Goal: Transaction & Acquisition: Purchase product/service

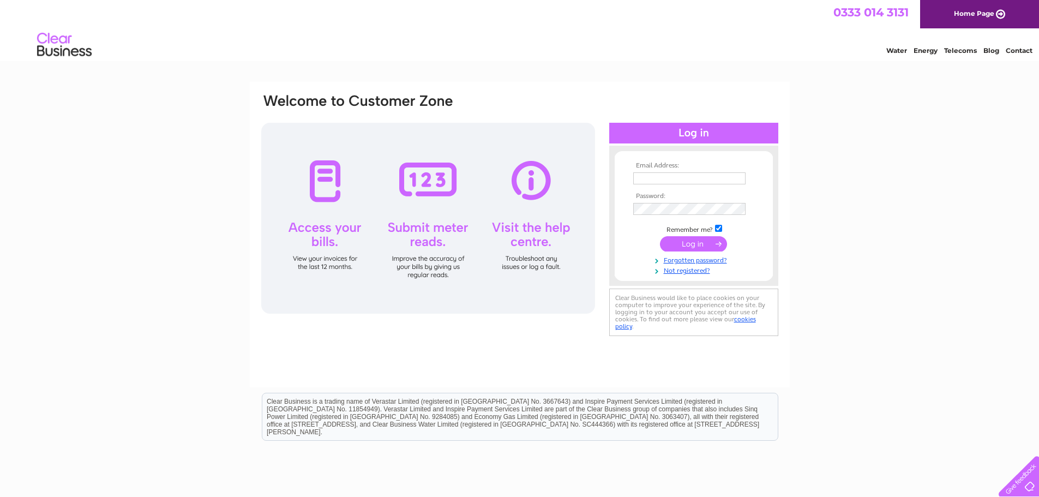
type input "david.irving355@gmail.com"
click at [688, 238] on input "submit" at bounding box center [693, 243] width 67 height 15
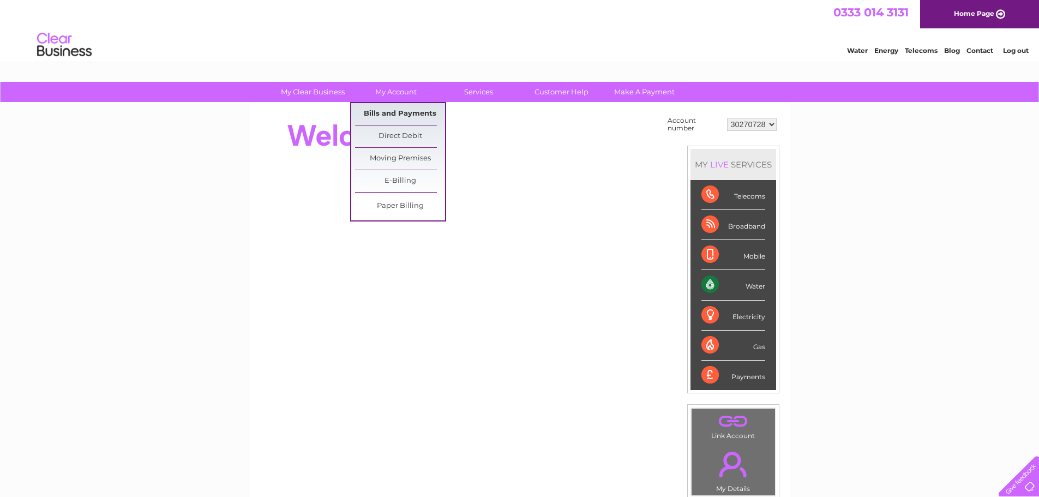
click at [405, 110] on link "Bills and Payments" at bounding box center [400, 114] width 90 height 22
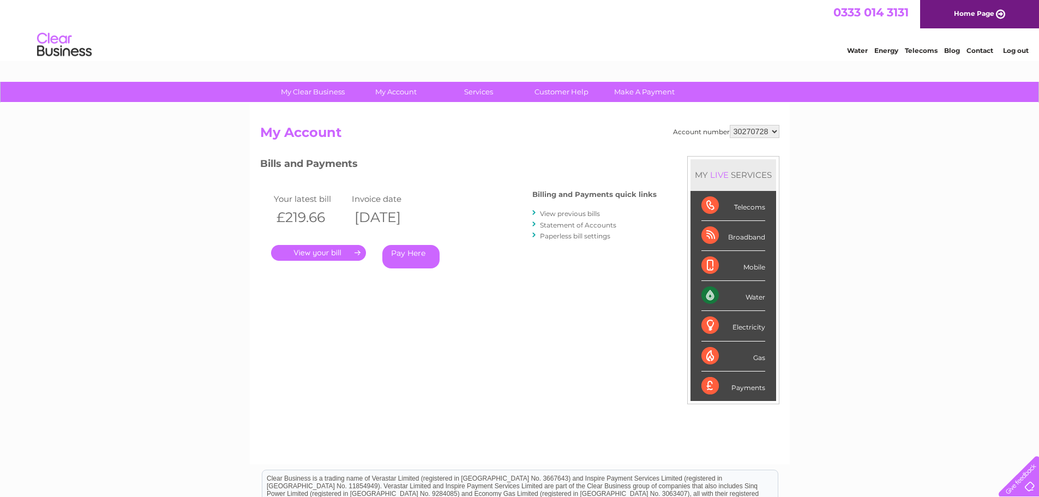
click at [428, 258] on link "Pay Here" at bounding box center [410, 256] width 57 height 23
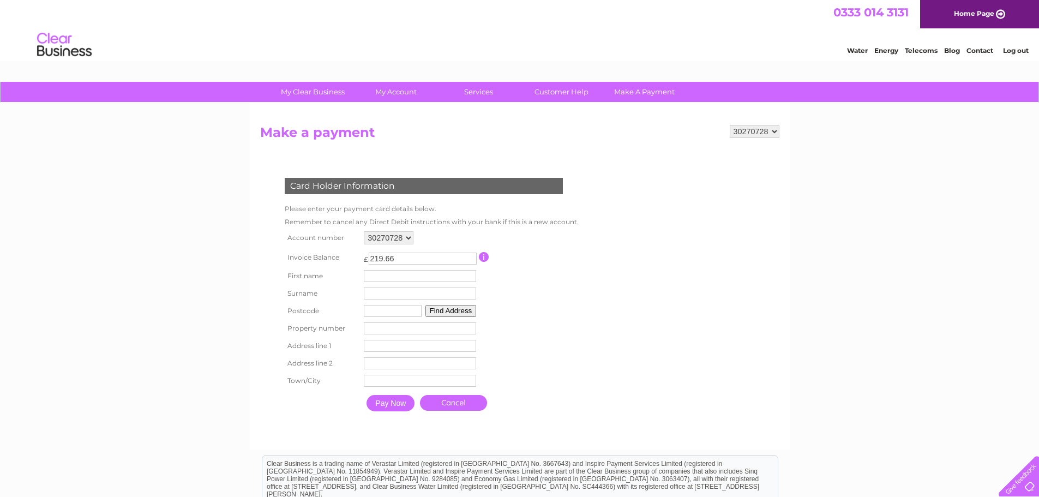
scroll to position [55, 0]
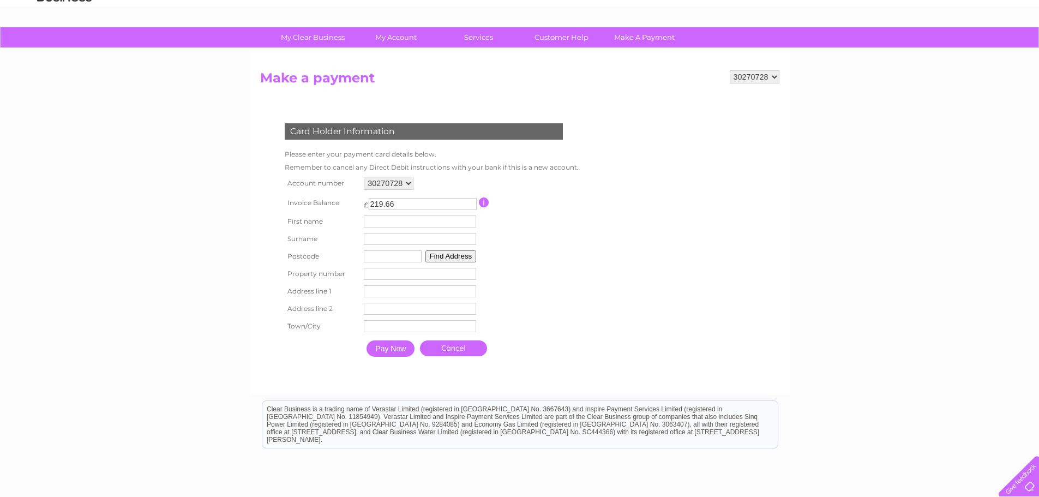
click at [410, 215] on input "text" at bounding box center [420, 221] width 112 height 12
type input "Chris"
type input "Irving"
type input "G81 1LX"
click at [434, 260] on button "Find Address" at bounding box center [450, 256] width 51 height 12
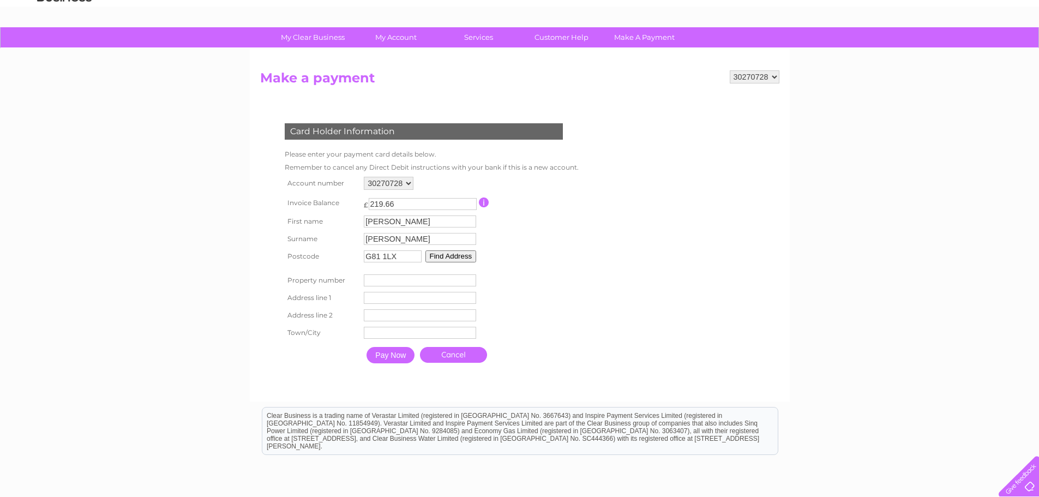
click at [460, 260] on button "Find Address" at bounding box center [450, 256] width 51 height 12
click at [393, 285] on input "number" at bounding box center [420, 280] width 112 height 12
type input "9"
click at [391, 287] on td "9 Property Number" at bounding box center [420, 280] width 118 height 17
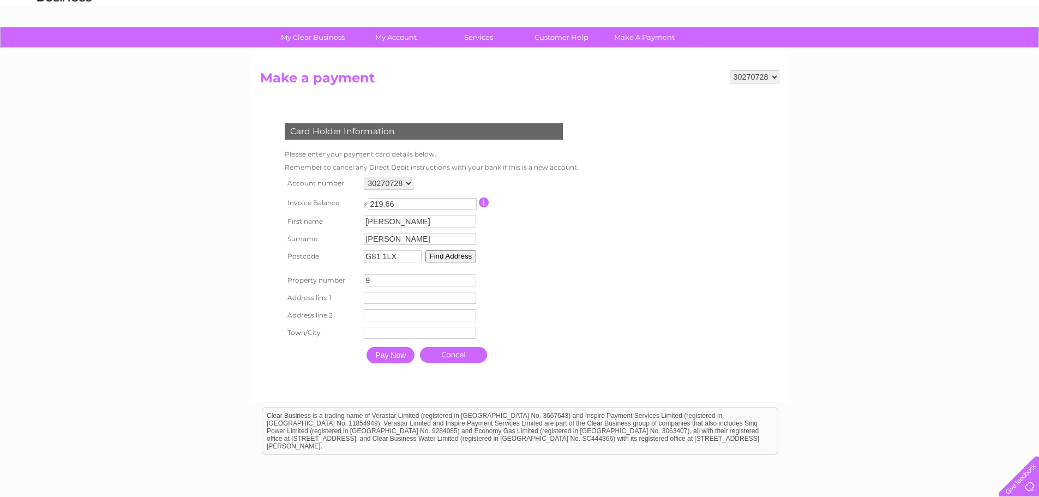
click at [390, 297] on input "text" at bounding box center [420, 298] width 112 height 12
type input "Dock Street"
click at [396, 315] on input "text" at bounding box center [421, 315] width 113 height 13
type input "C"
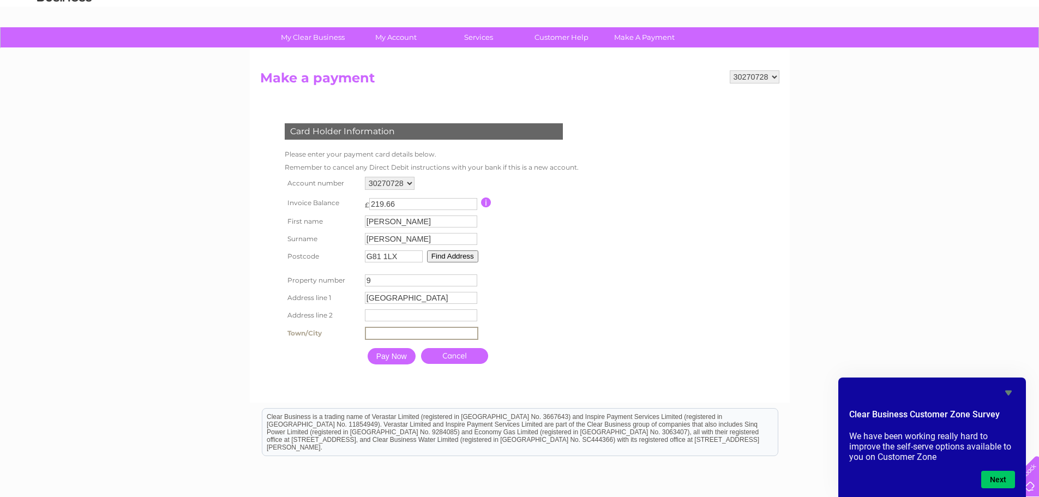
click at [395, 336] on input "text" at bounding box center [421, 333] width 113 height 13
type input "Clydebank"
click at [392, 352] on input "Pay Now" at bounding box center [392, 356] width 48 height 16
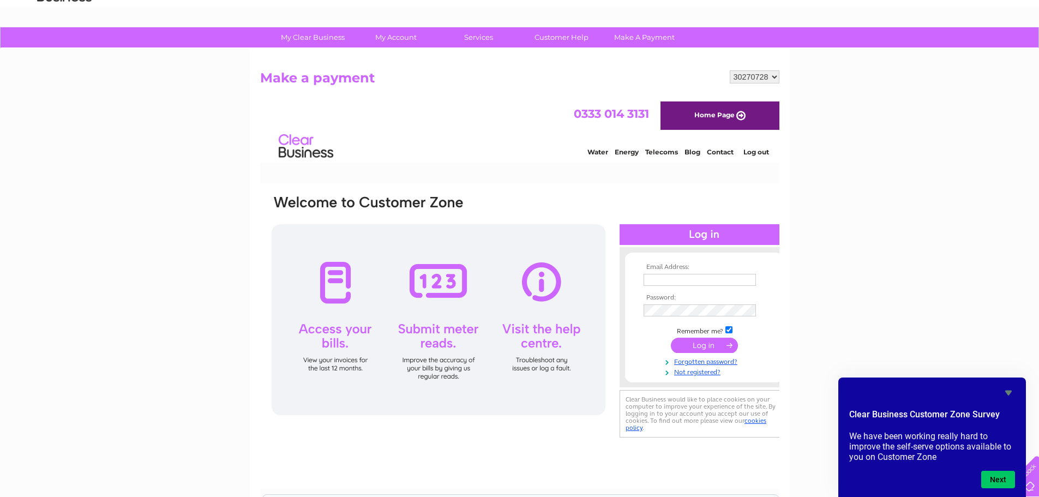
scroll to position [0, 0]
type input "[PERSON_NAME][EMAIL_ADDRESS][DOMAIN_NAME]"
click at [697, 340] on input "submit" at bounding box center [703, 345] width 67 height 15
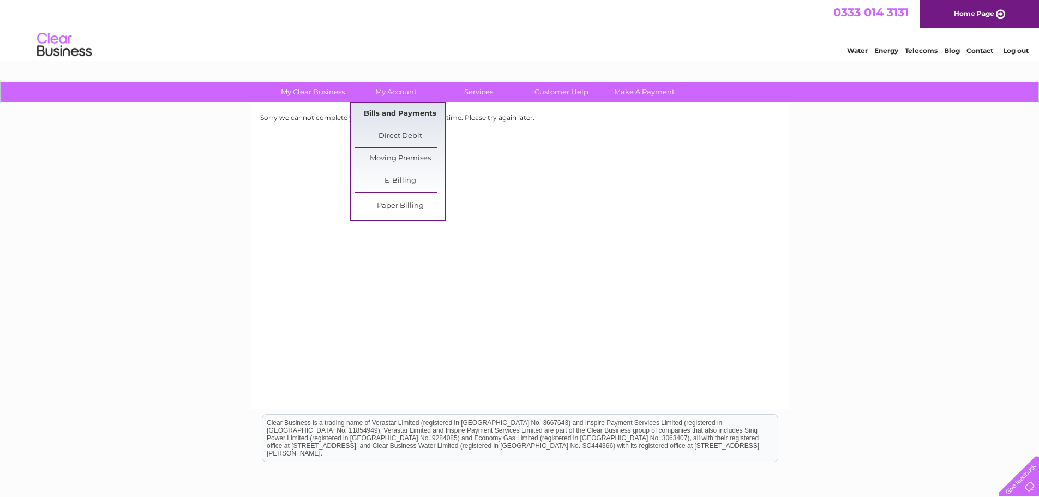
click at [387, 103] on link "Bills and Payments" at bounding box center [400, 114] width 90 height 22
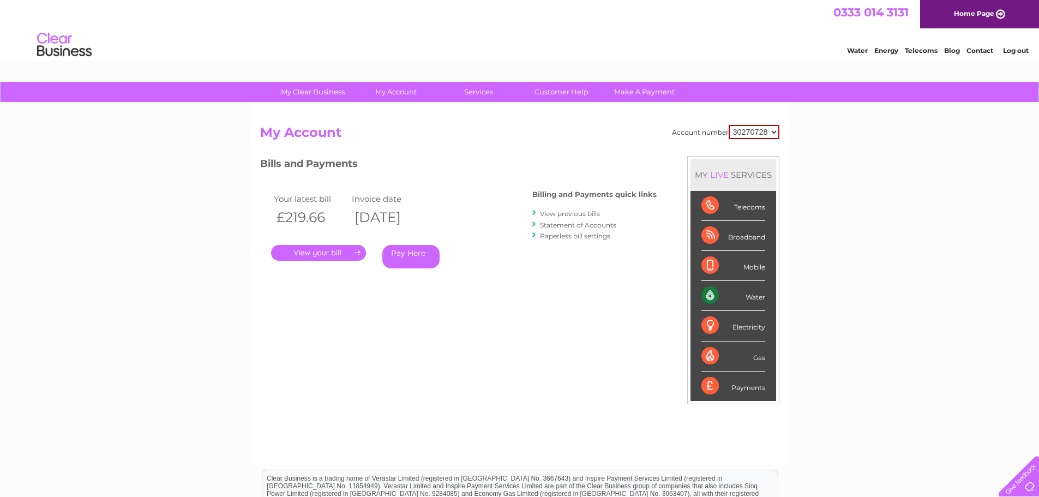
click at [302, 260] on link "." at bounding box center [318, 253] width 95 height 16
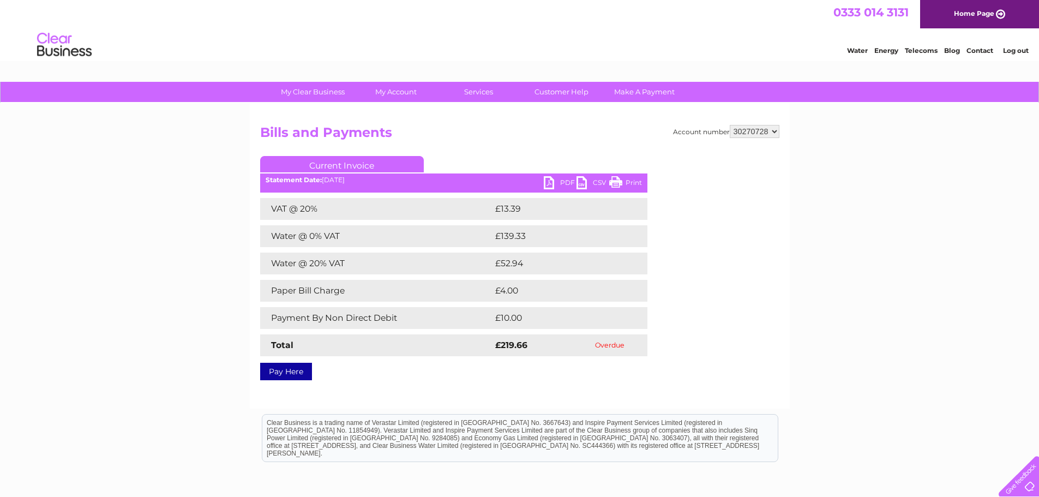
click at [566, 182] on link "PDF" at bounding box center [560, 184] width 33 height 16
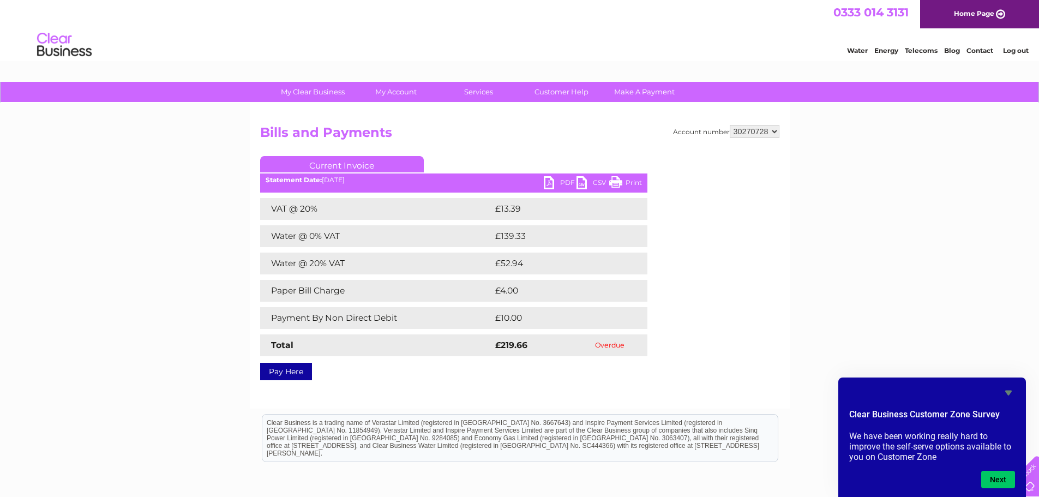
click at [312, 371] on div "Pay Here" at bounding box center [453, 366] width 387 height 20
click at [306, 370] on link "Pay Here" at bounding box center [286, 371] width 52 height 17
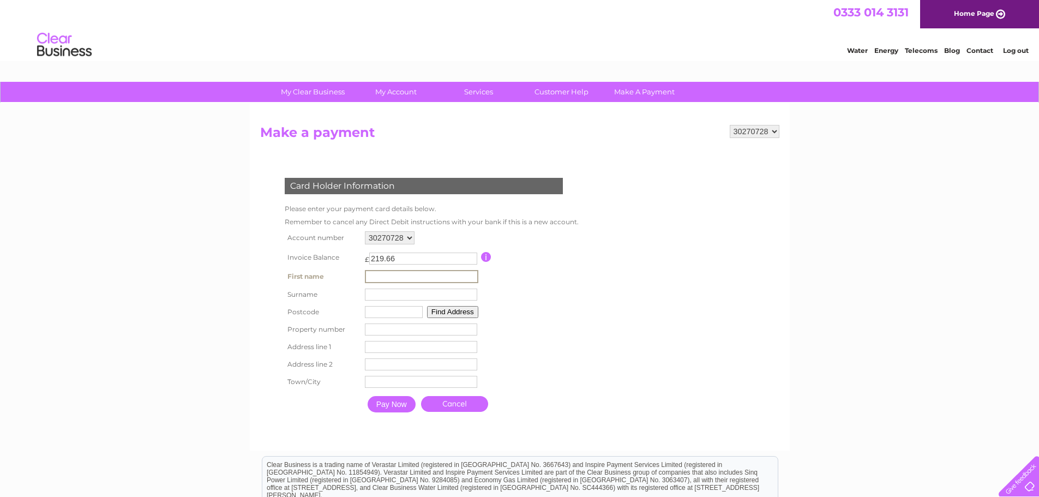
click at [407, 273] on input "text" at bounding box center [421, 276] width 113 height 13
type input "[PERSON_NAME]"
click at [410, 297] on input "text" at bounding box center [421, 294] width 112 height 12
type input "[PERSON_NAME]"
click at [399, 306] on input "text" at bounding box center [394, 312] width 58 height 12
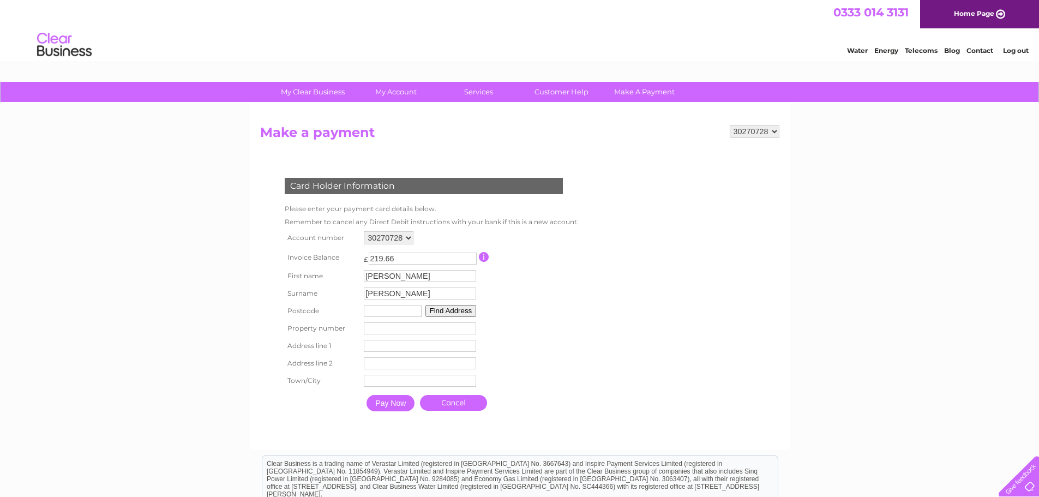
type input "G81 1LX"
click at [402, 329] on input "number" at bounding box center [420, 328] width 112 height 12
type input "9"
click at [408, 346] on input "text" at bounding box center [421, 346] width 113 height 13
type input "Dock Street"
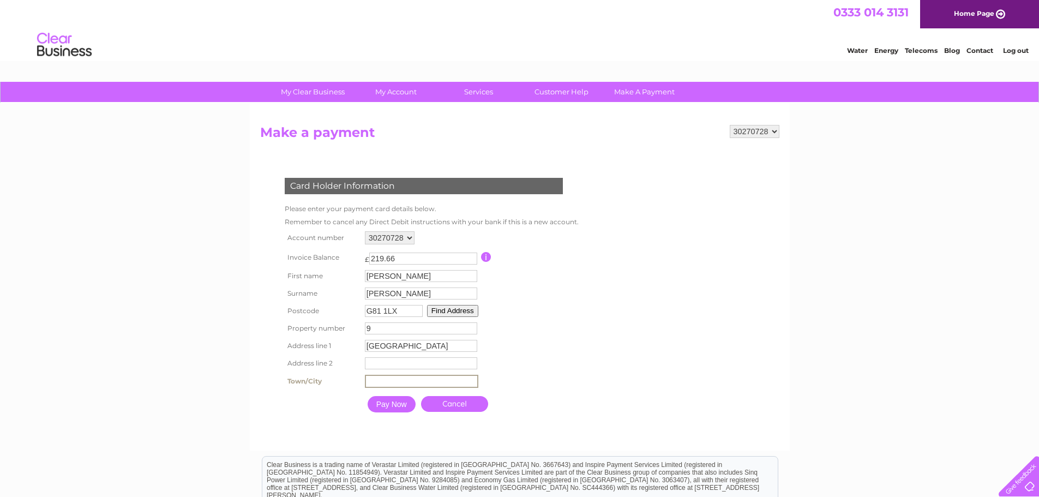
click at [413, 381] on input "text" at bounding box center [421, 381] width 113 height 13
type input "Clydebank"
click at [409, 407] on input "Pay Now" at bounding box center [392, 404] width 48 height 16
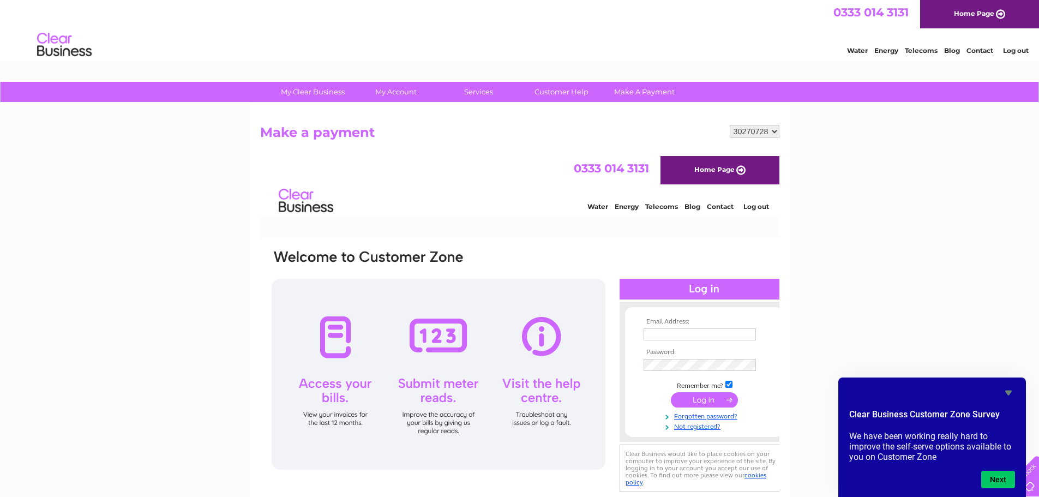
type input "david.irving355@gmail.com"
click at [697, 399] on input "submit" at bounding box center [703, 399] width 67 height 15
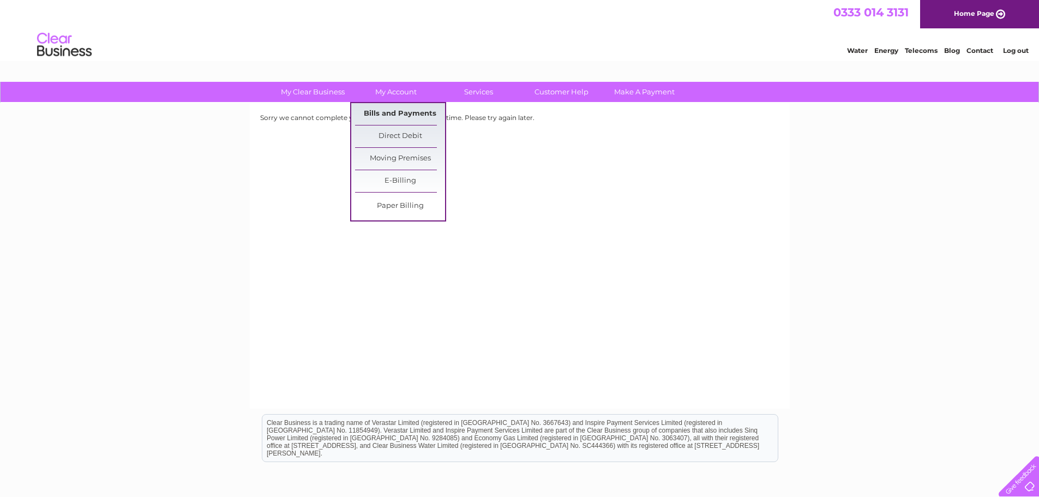
click at [409, 104] on link "Bills and Payments" at bounding box center [400, 114] width 90 height 22
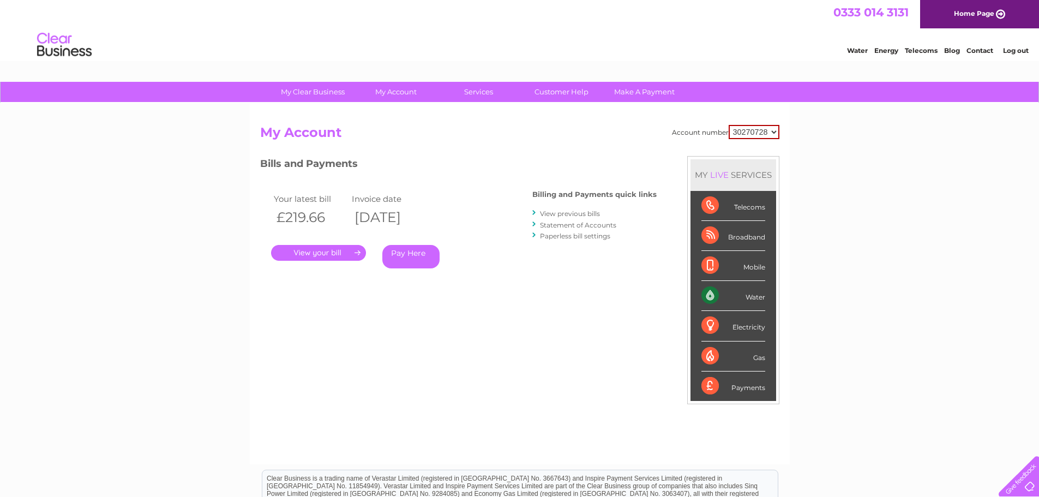
click at [404, 259] on link "Pay Here" at bounding box center [410, 256] width 57 height 23
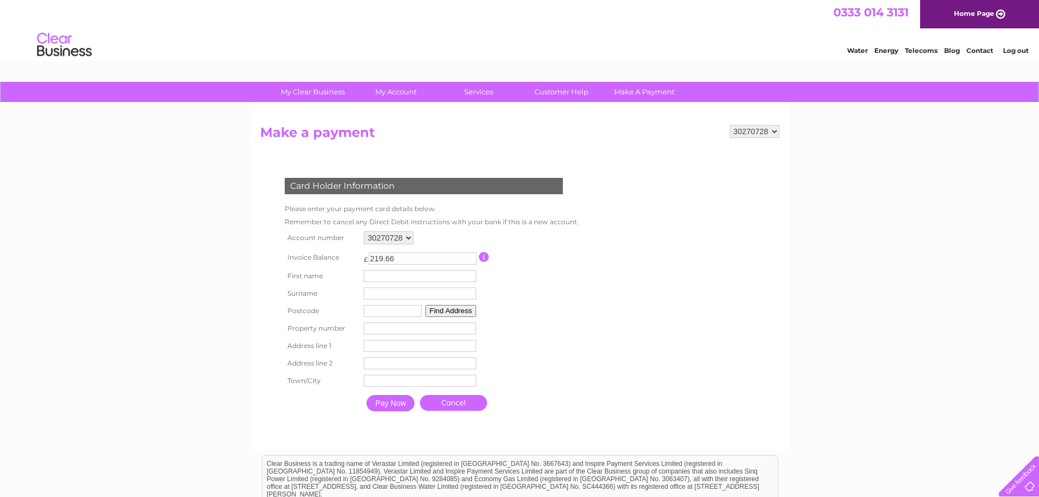
click at [388, 282] on td "First name" at bounding box center [420, 275] width 118 height 17
click at [393, 276] on input "text" at bounding box center [421, 276] width 113 height 13
type input "Chris"
click at [381, 282] on input "Chris" at bounding box center [421, 276] width 113 height 13
click at [381, 292] on input "text" at bounding box center [421, 293] width 113 height 13
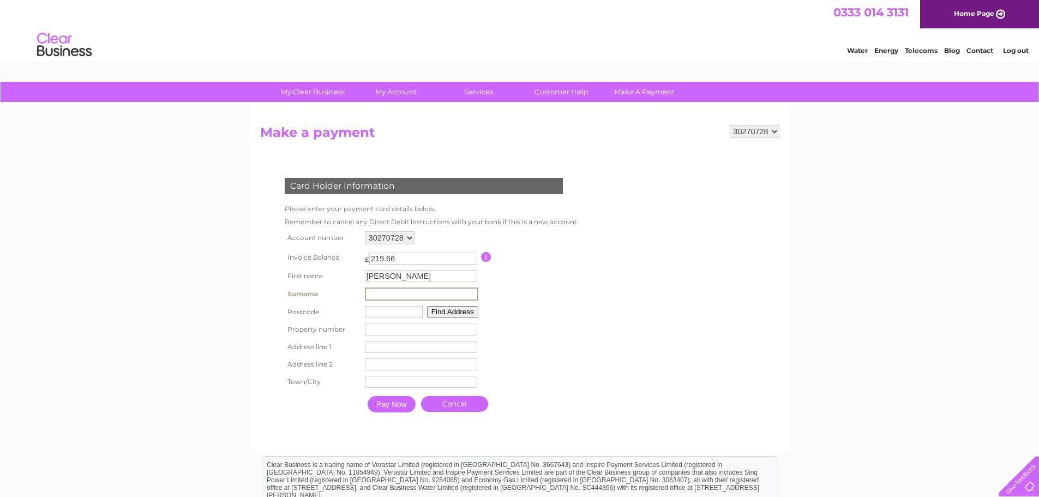
type input "Irving"
click at [390, 315] on input "text" at bounding box center [393, 311] width 58 height 12
type input "G81 1LX"
click at [395, 328] on input "number" at bounding box center [420, 328] width 112 height 12
type input "9"
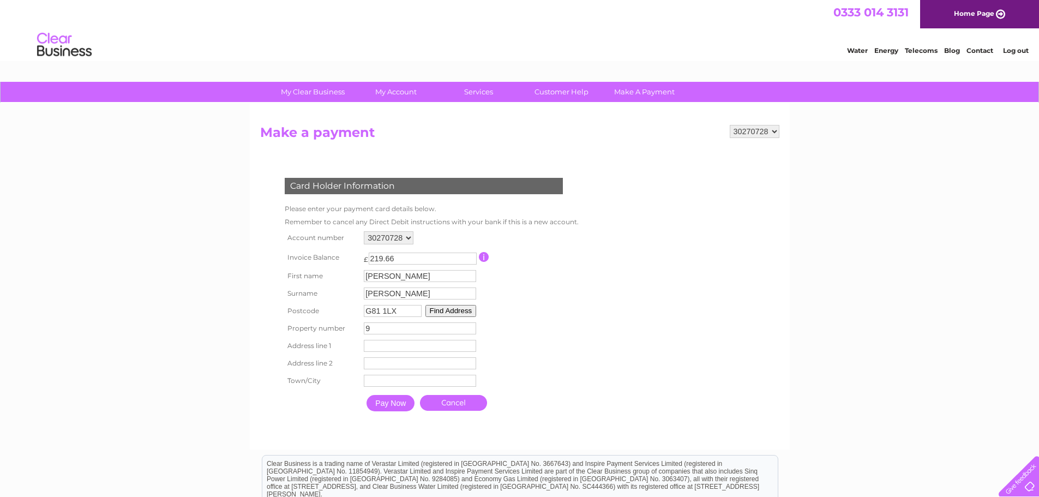
click at [405, 348] on input "text" at bounding box center [420, 346] width 112 height 12
type input "[GEOGRAPHIC_DATA]"
click at [426, 389] on tbody "Account number 30270728 Invoice Balance £ 219.66 Chris" at bounding box center [430, 322] width 297 height 189
click at [429, 389] on td "Pay Now Cancel" at bounding box center [468, 402] width 215 height 27
click at [434, 381] on input "text" at bounding box center [421, 381] width 113 height 13
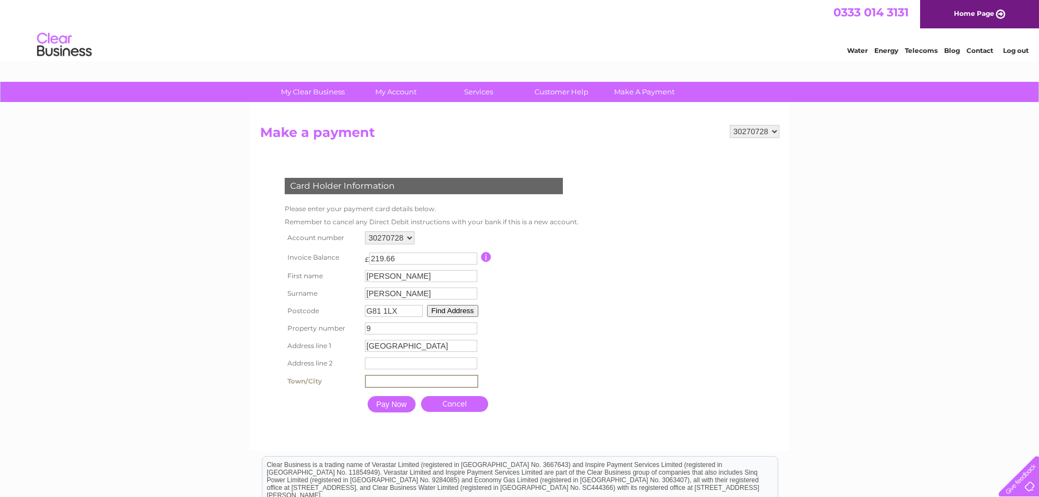
type input "Clydebank"
click at [399, 407] on input "Pay Now" at bounding box center [390, 403] width 48 height 16
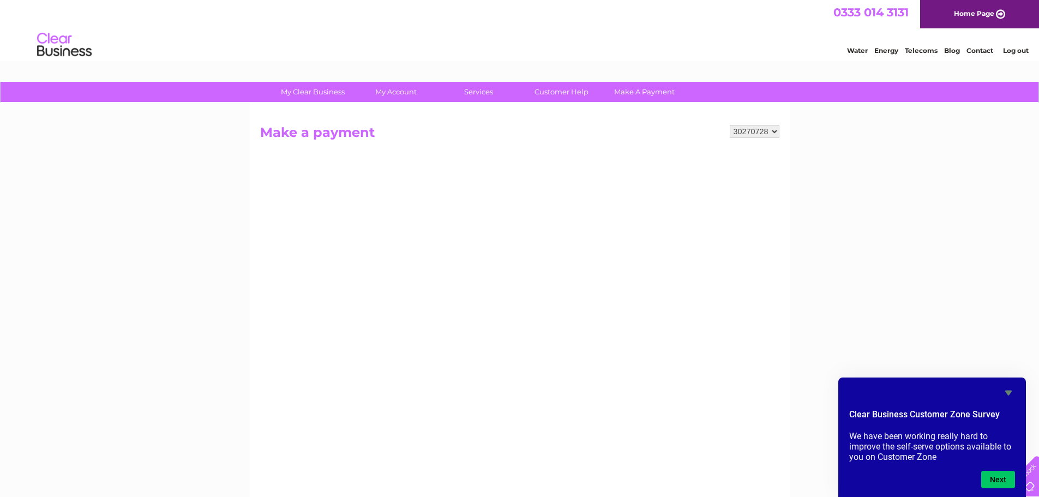
click at [833, 371] on div "My Clear Business Login Details My Details My Preferences Link Account My Accou…" at bounding box center [519, 464] width 1039 height 764
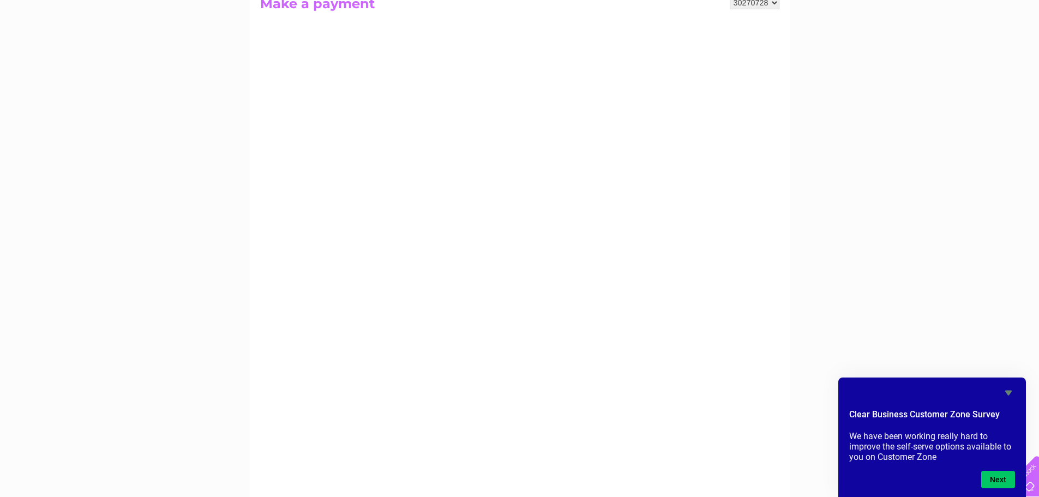
scroll to position [109, 0]
